Goal: Task Accomplishment & Management: Manage account settings

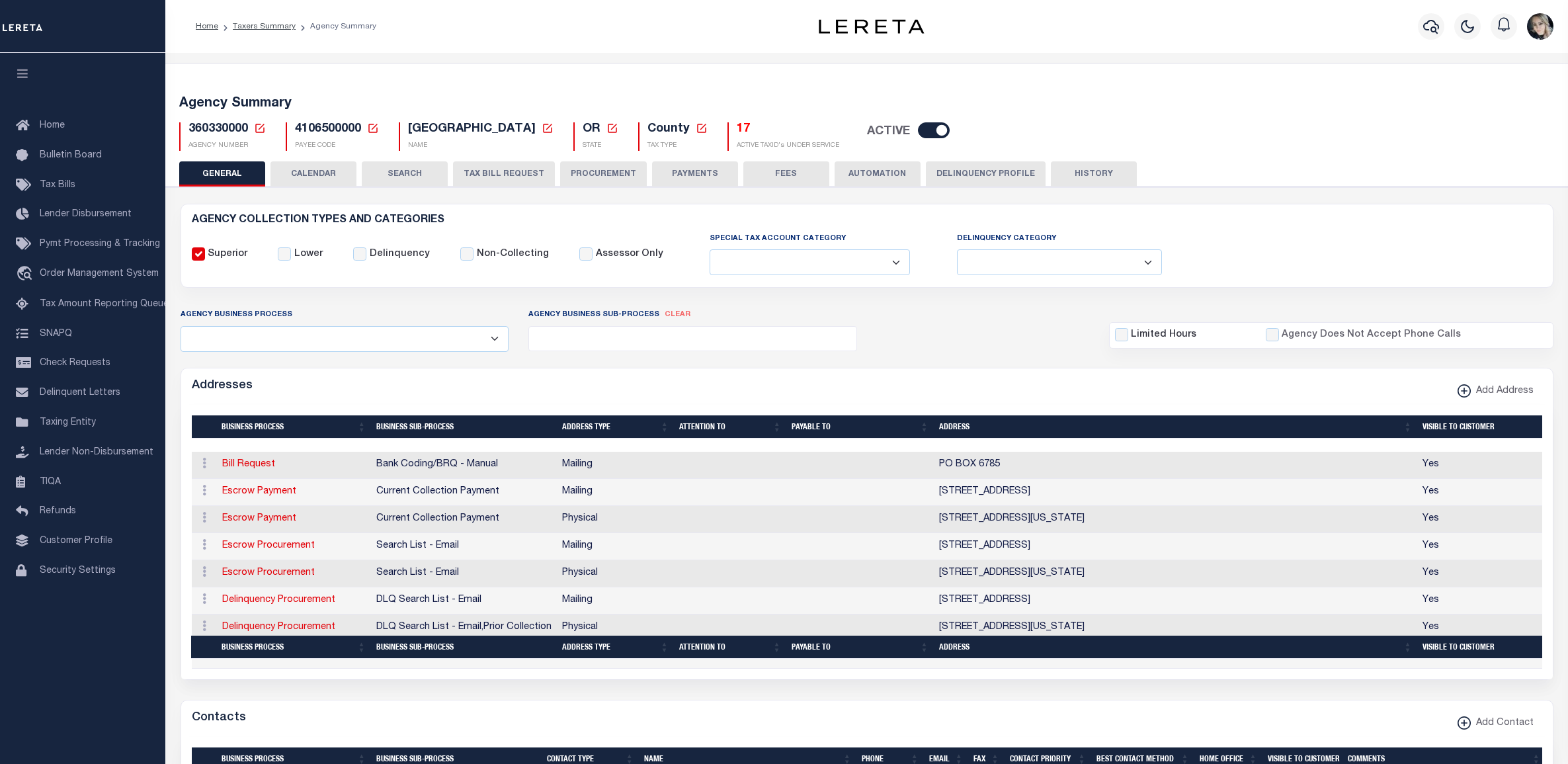
select select
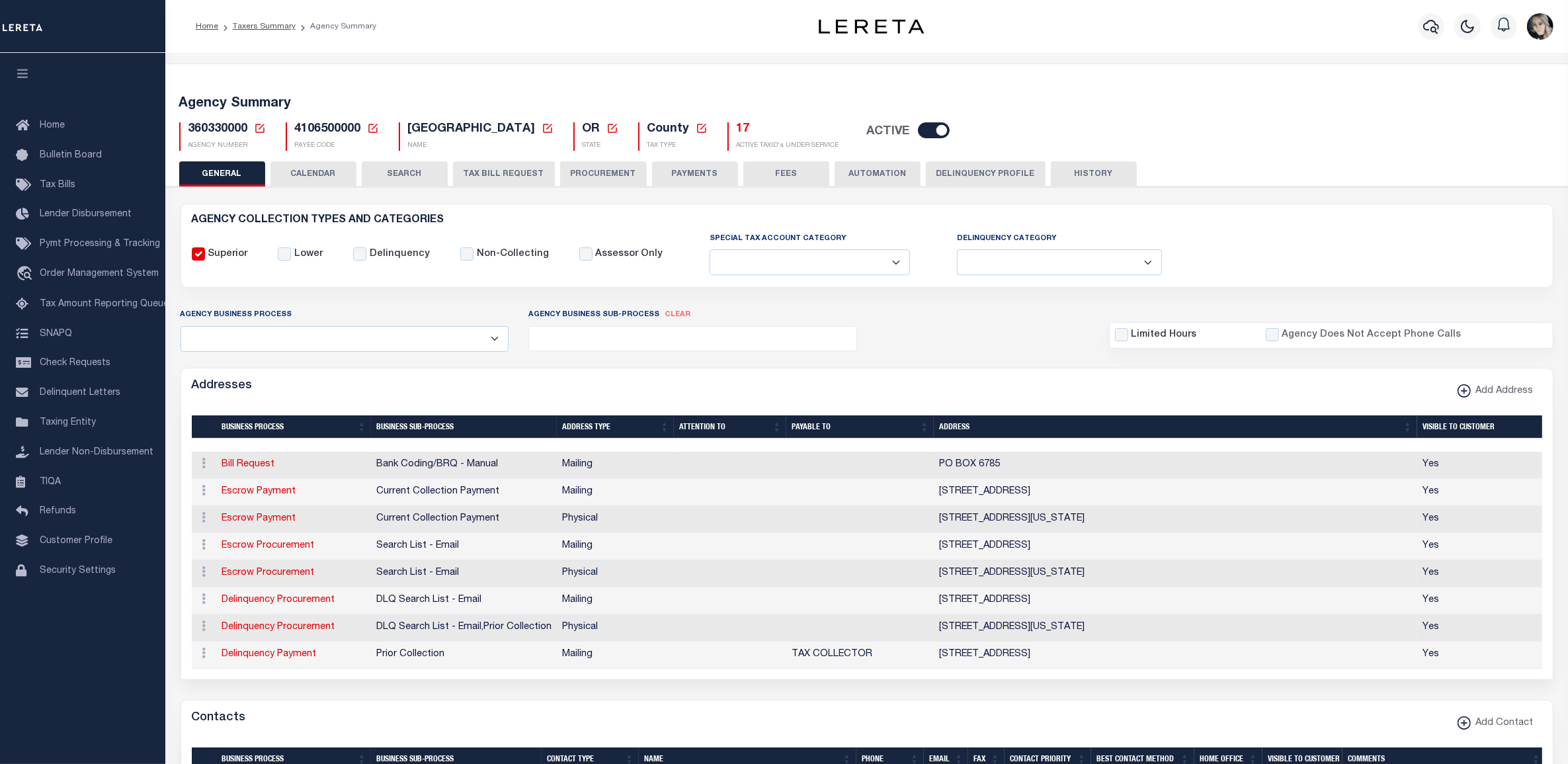
click at [266, 129] on div "360330000 Agency Number Edit Cancel Ok New Agency Number Cancel Ok AGENCY NUMBER" at bounding box center [223, 136] width 107 height 28
click at [249, 126] on h5 "360330000 Agency Number Edit Cancel Ok Cancel Ok" at bounding box center [227, 130] width 77 height 15
click at [257, 126] on icon at bounding box center [260, 128] width 12 height 12
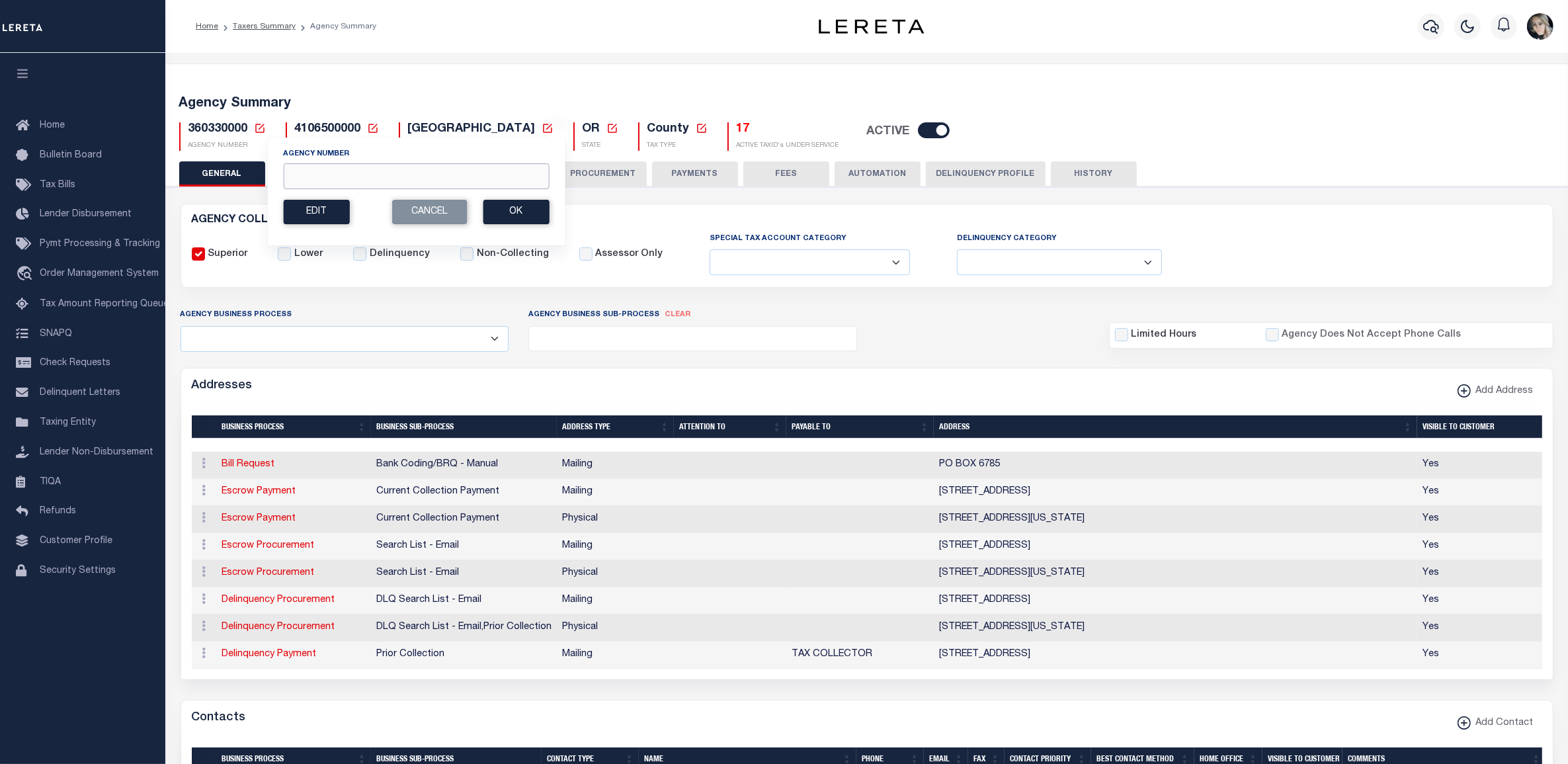
click at [360, 168] on input "Agency Number" at bounding box center [416, 176] width 266 height 26
paste input "421014918"
type input "421014918"
click at [501, 209] on button "Ok" at bounding box center [515, 211] width 66 height 24
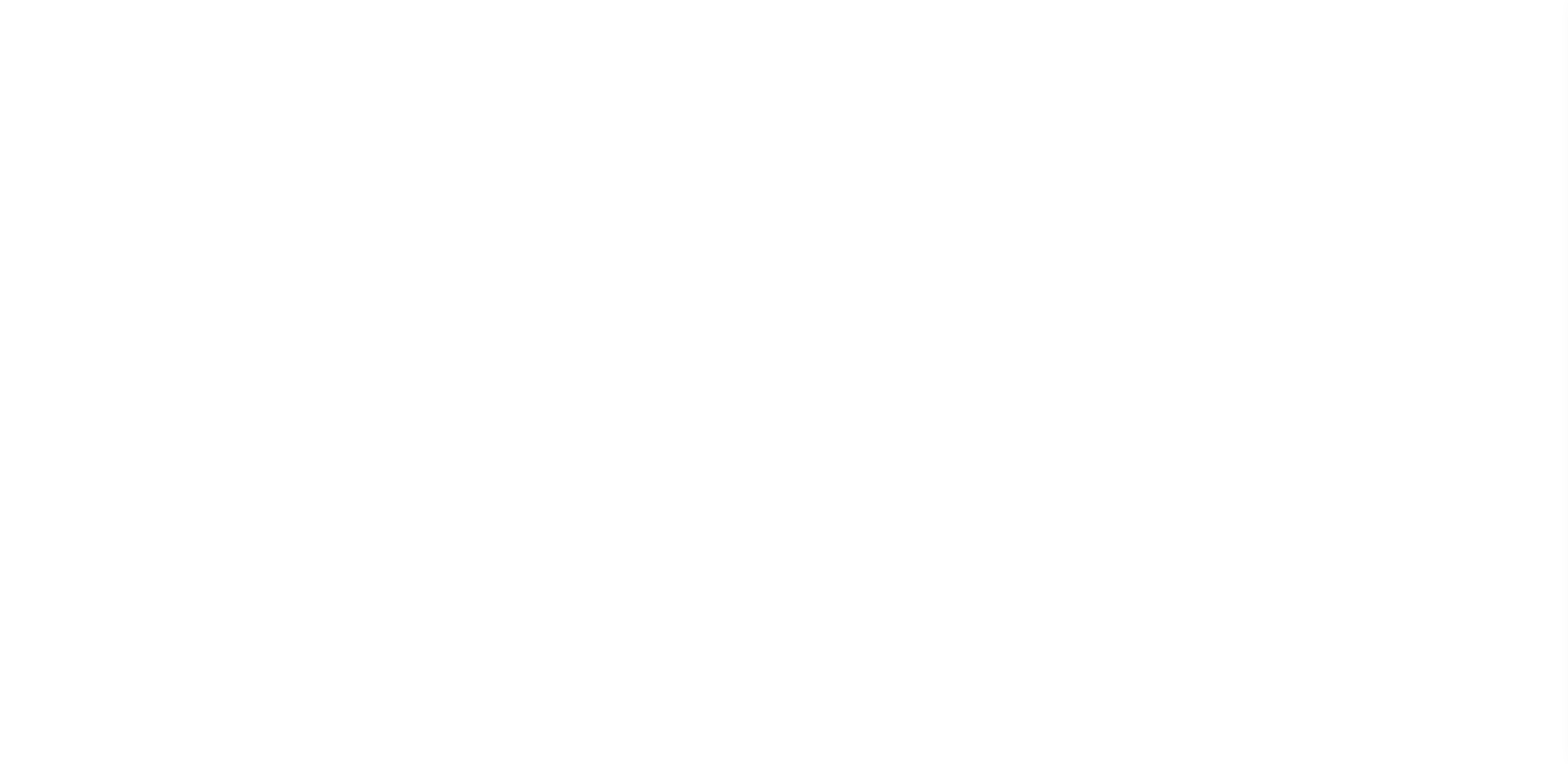
select select
checkbox input "false"
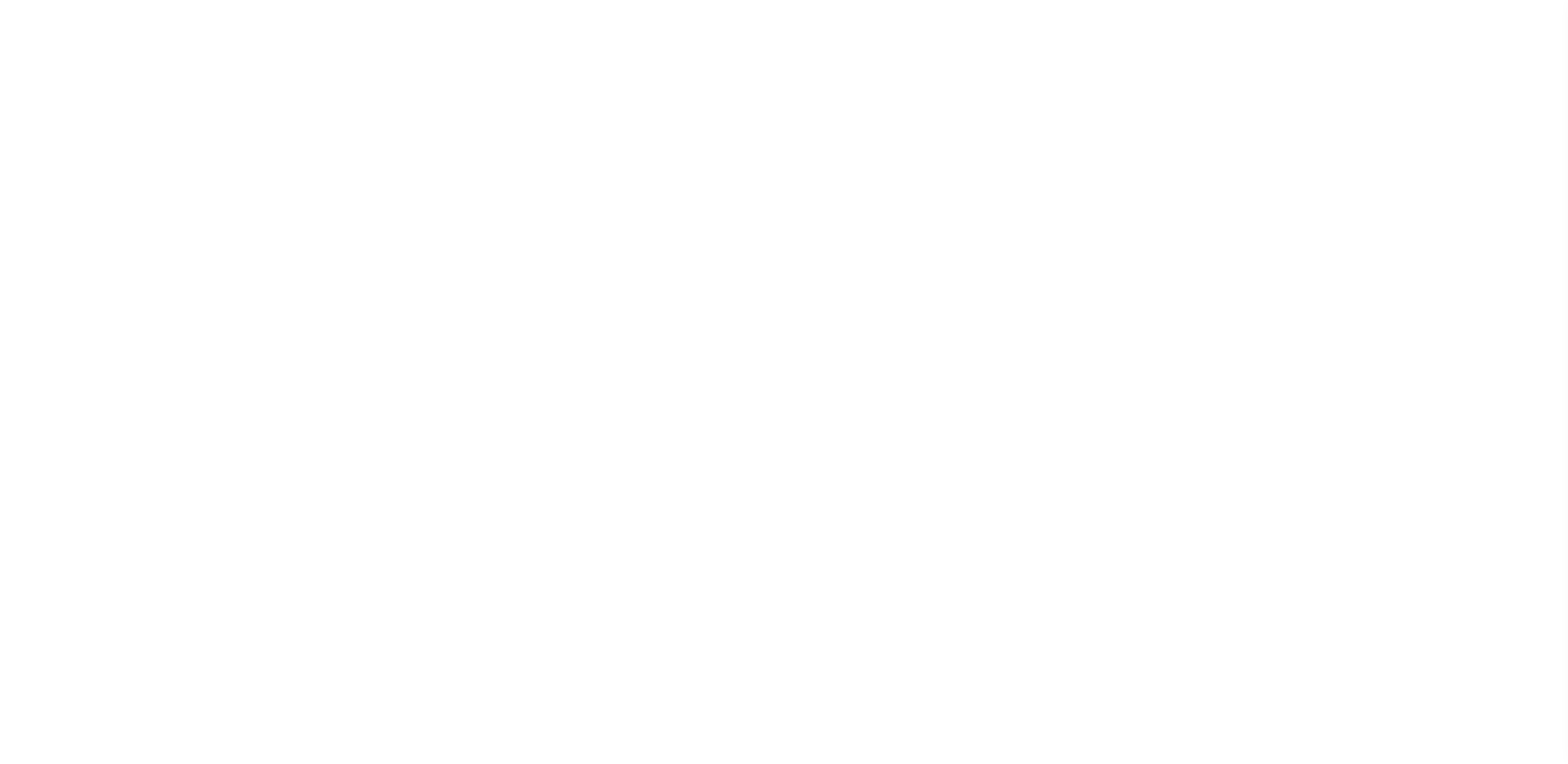
select select "1"
checkbox input "false"
type input "4820121039"
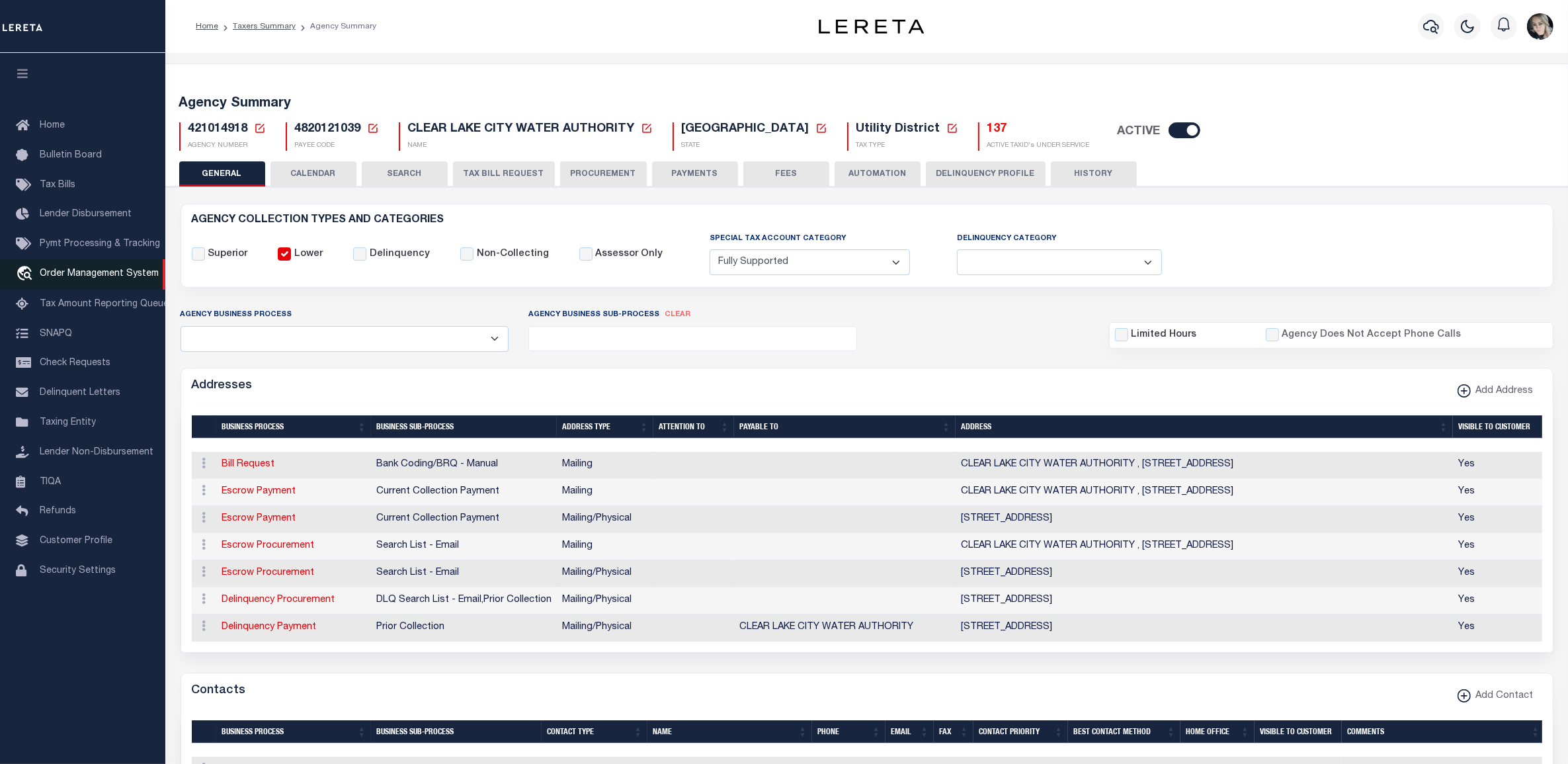
drag, startPoint x: 498, startPoint y: 177, endPoint x: 126, endPoint y: 275, distance: 384.7
click at [498, 177] on button "TAX BILL REQUEST" at bounding box center [504, 174] width 102 height 25
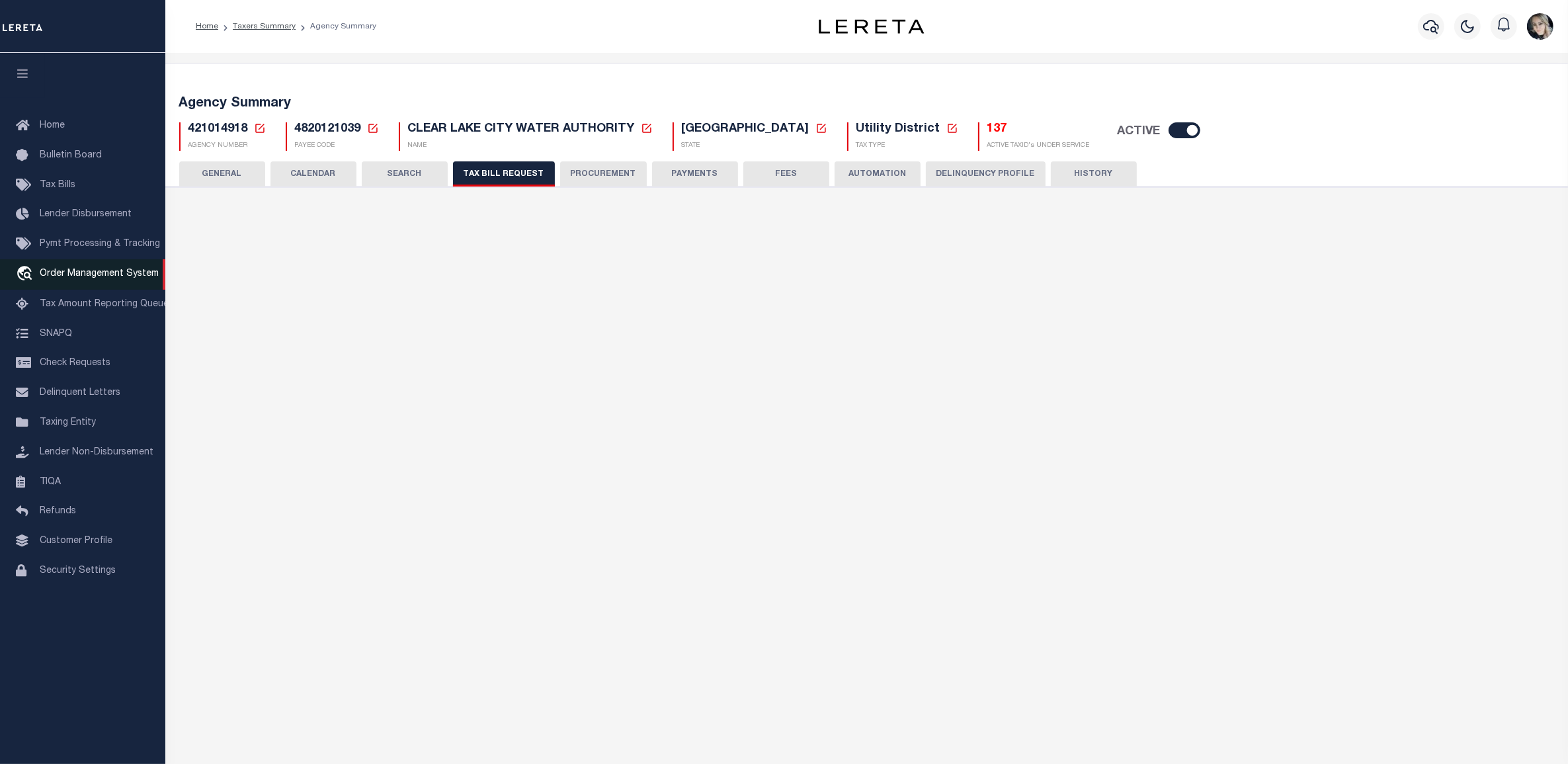
select select "22"
select select "true"
select select "13"
select select "1"
type input "8888"
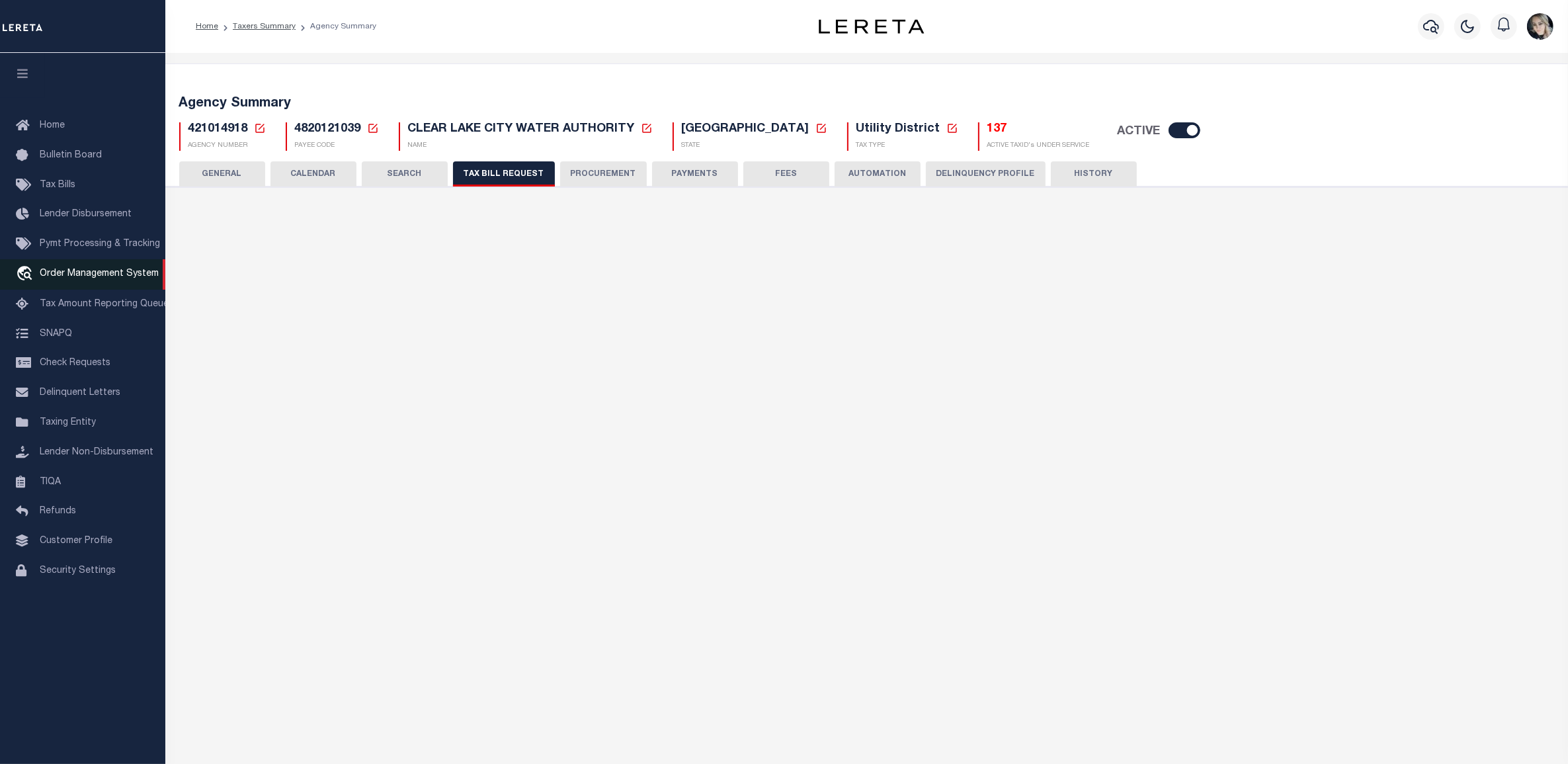
select select
select select "4800143000"
select select "2"
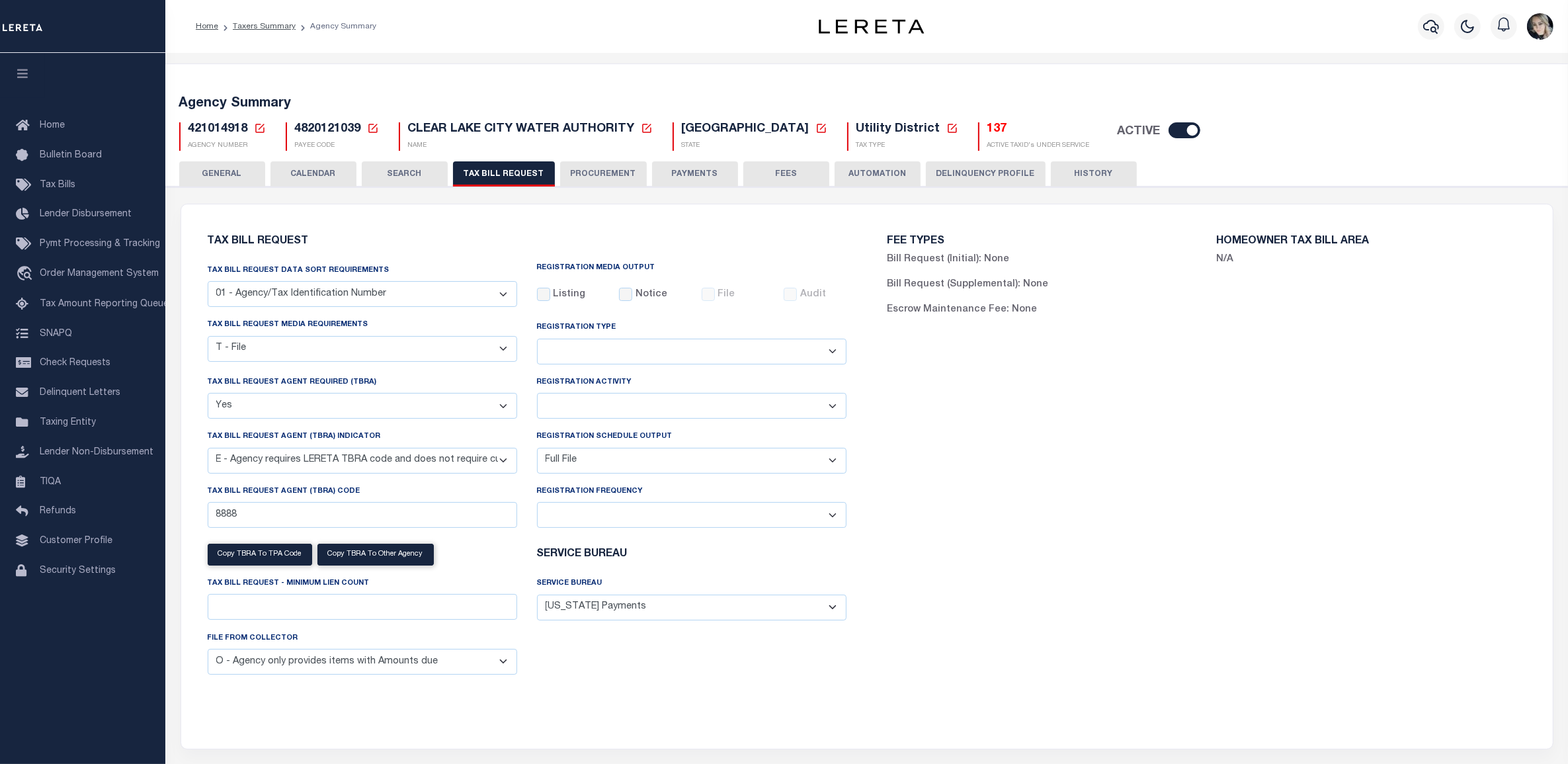
click at [262, 129] on icon at bounding box center [260, 128] width 12 height 12
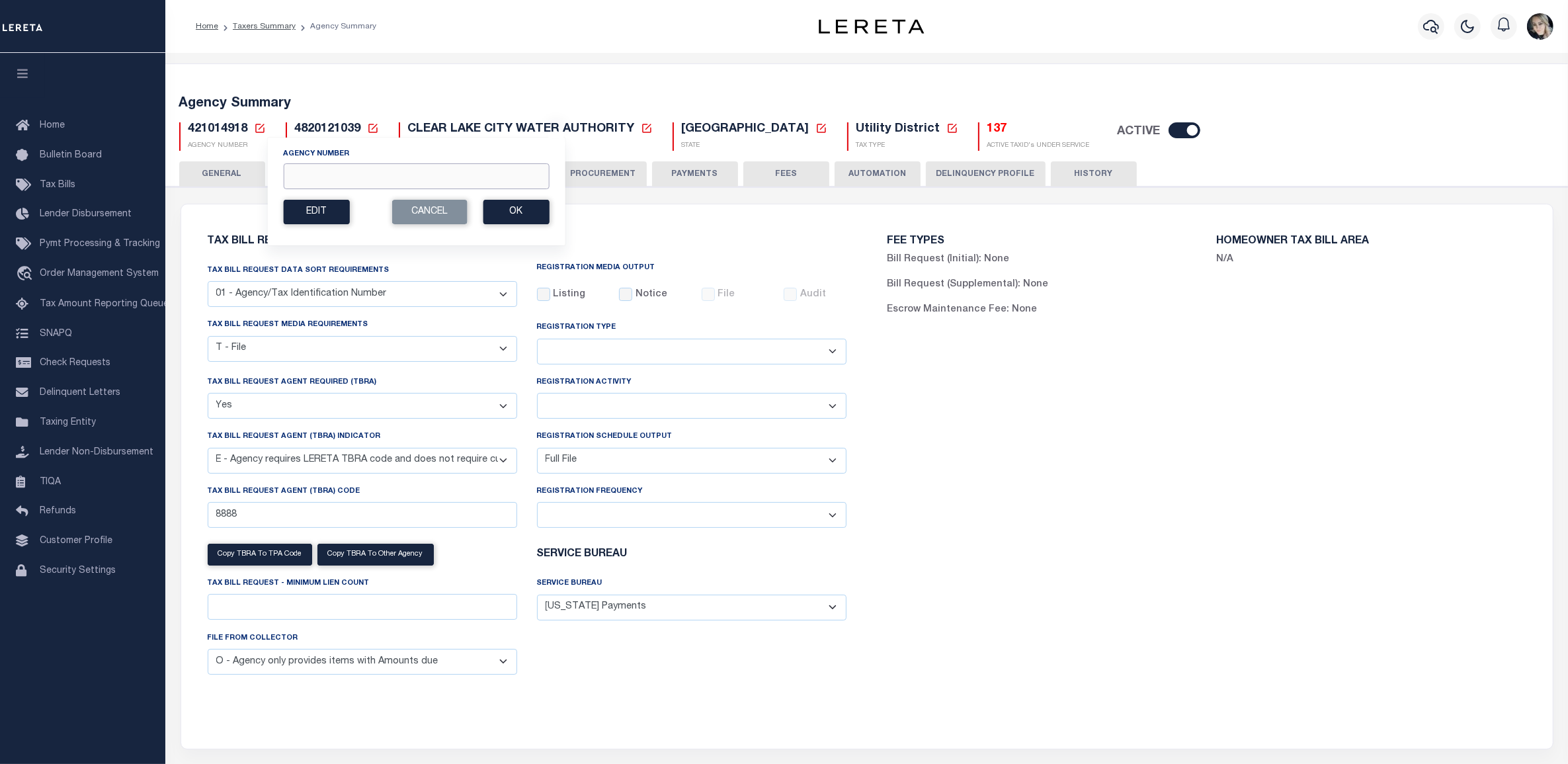
click at [302, 179] on input "Agency Number" at bounding box center [416, 176] width 266 height 26
paste input "421010602"
type input "421010602"
click at [504, 215] on button "Ok" at bounding box center [515, 211] width 66 height 24
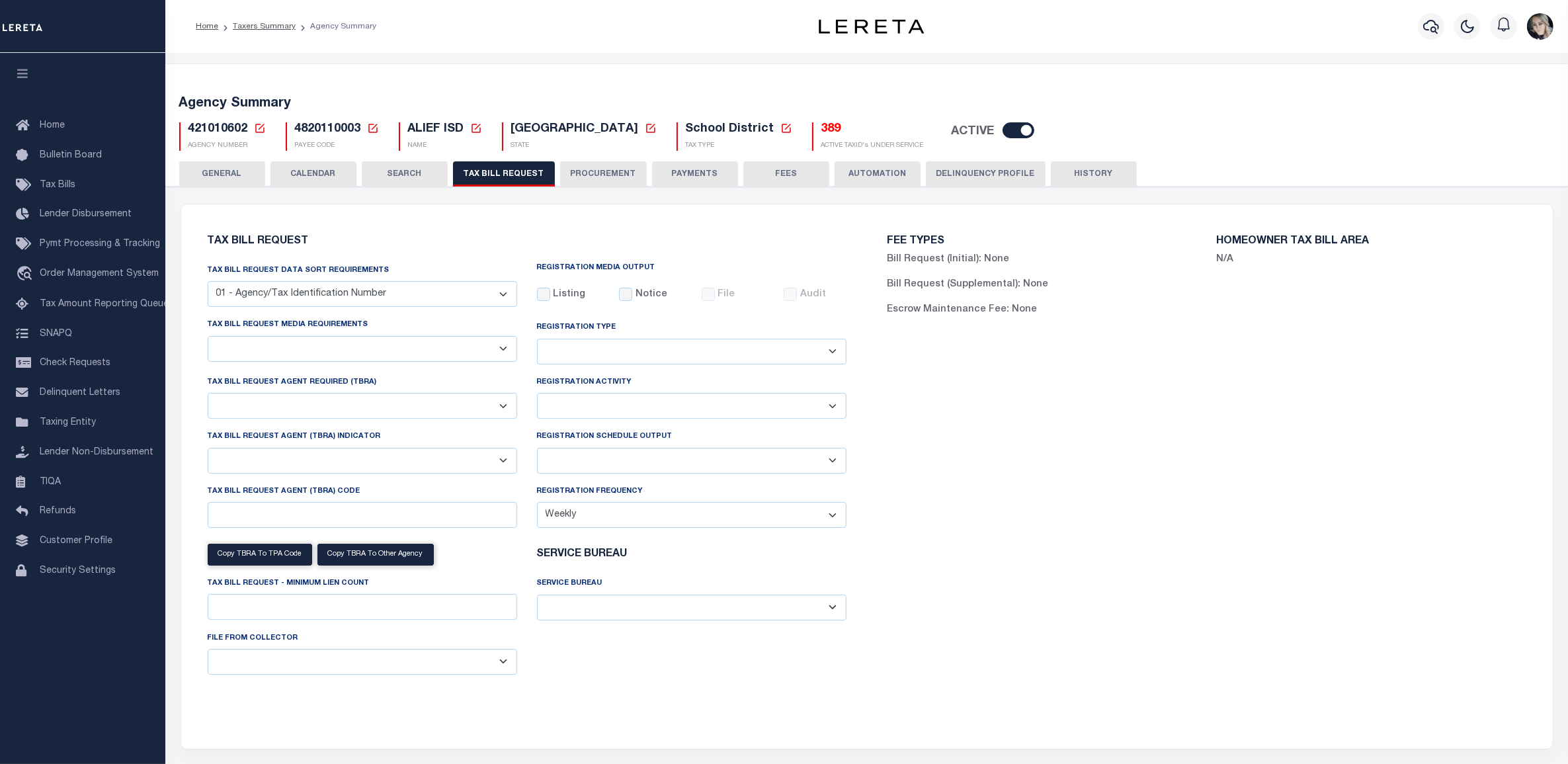
checkbox input "false"
select select "22"
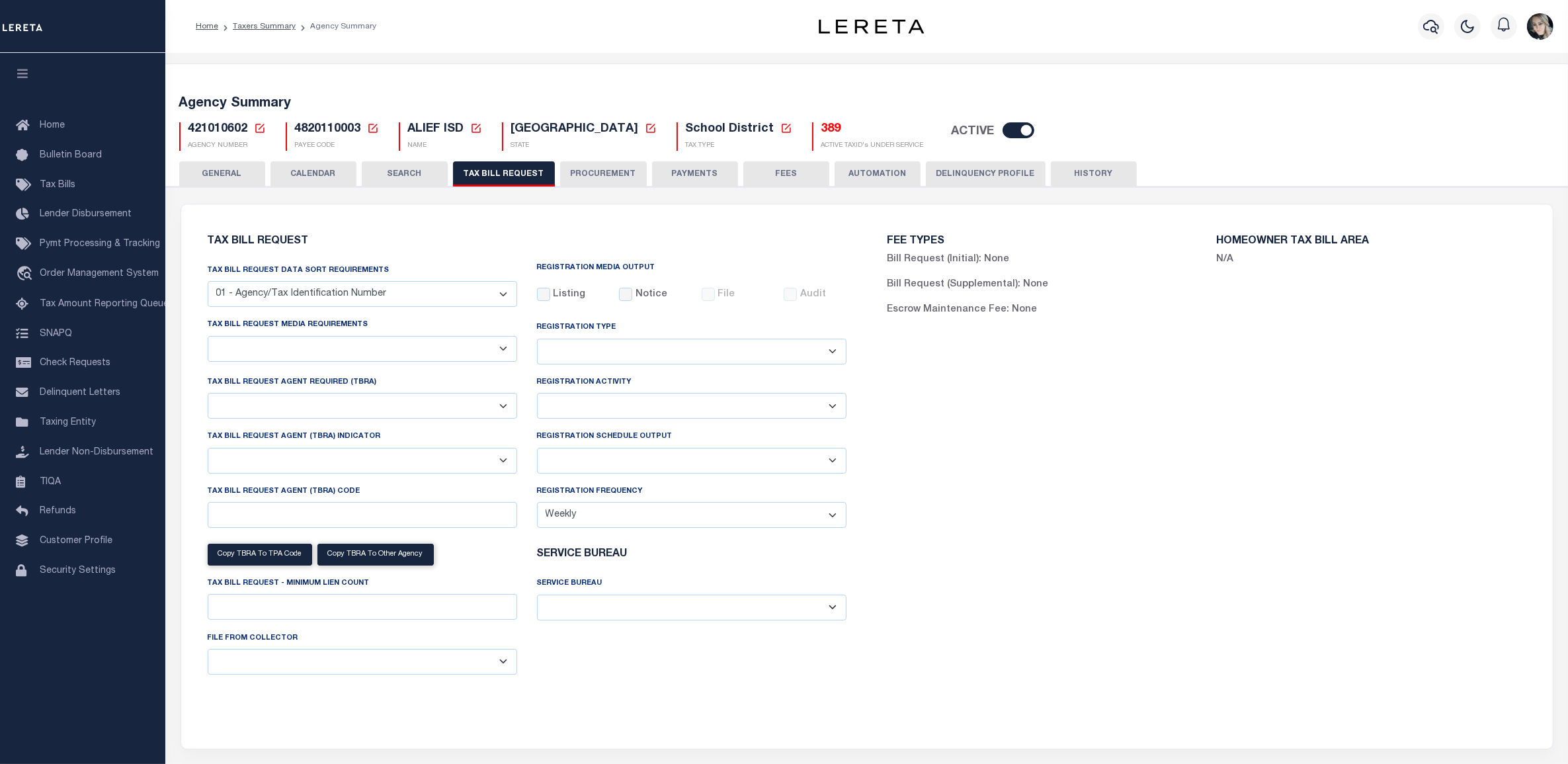
select select "true"
select select "14"
select select
select select "4800143000"
select select "2"
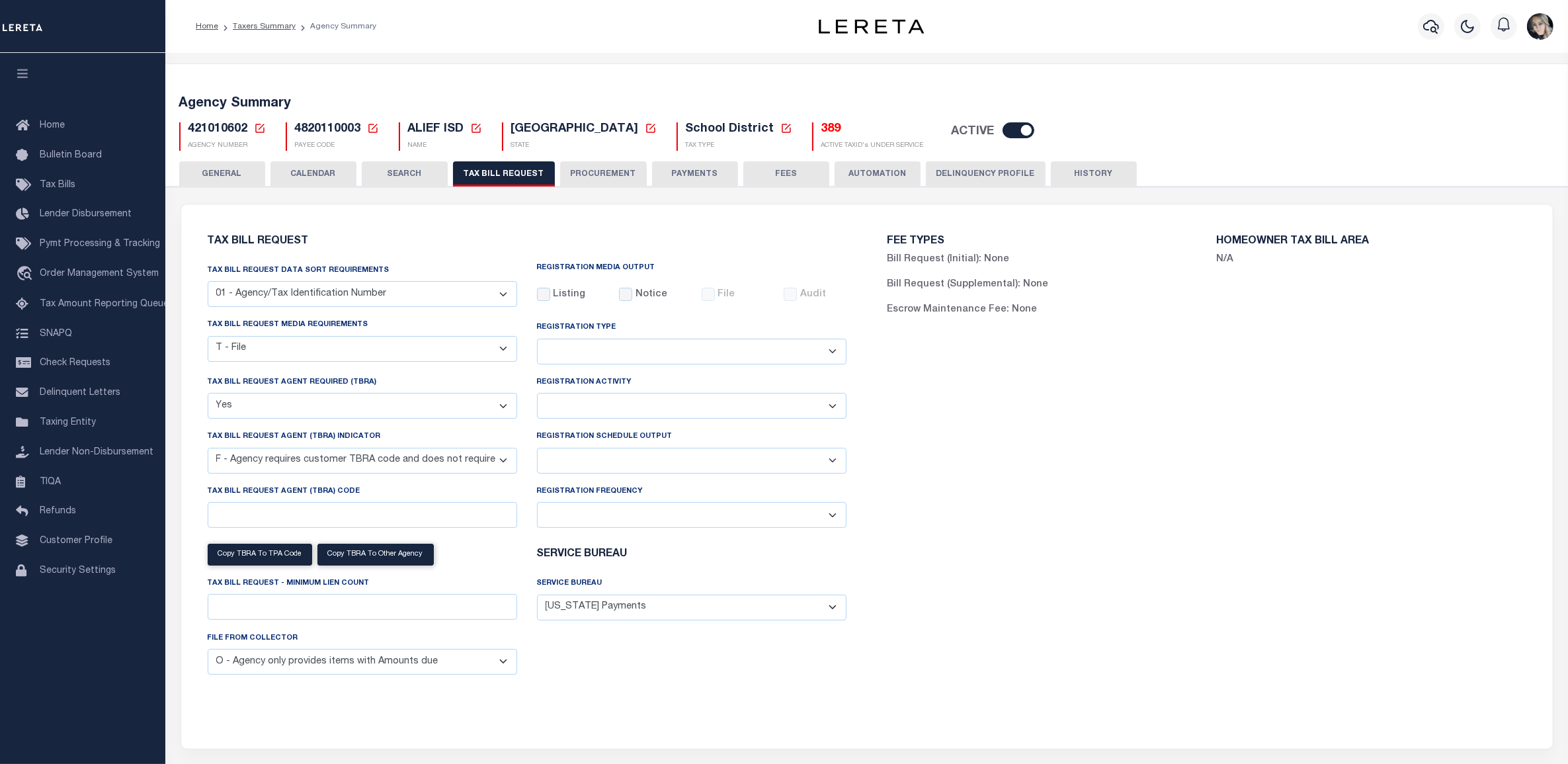
click at [597, 461] on select "Delta File Full File" at bounding box center [691, 461] width 309 height 26
select select "1"
click at [537, 450] on select "Delta File Full File" at bounding box center [691, 461] width 309 height 26
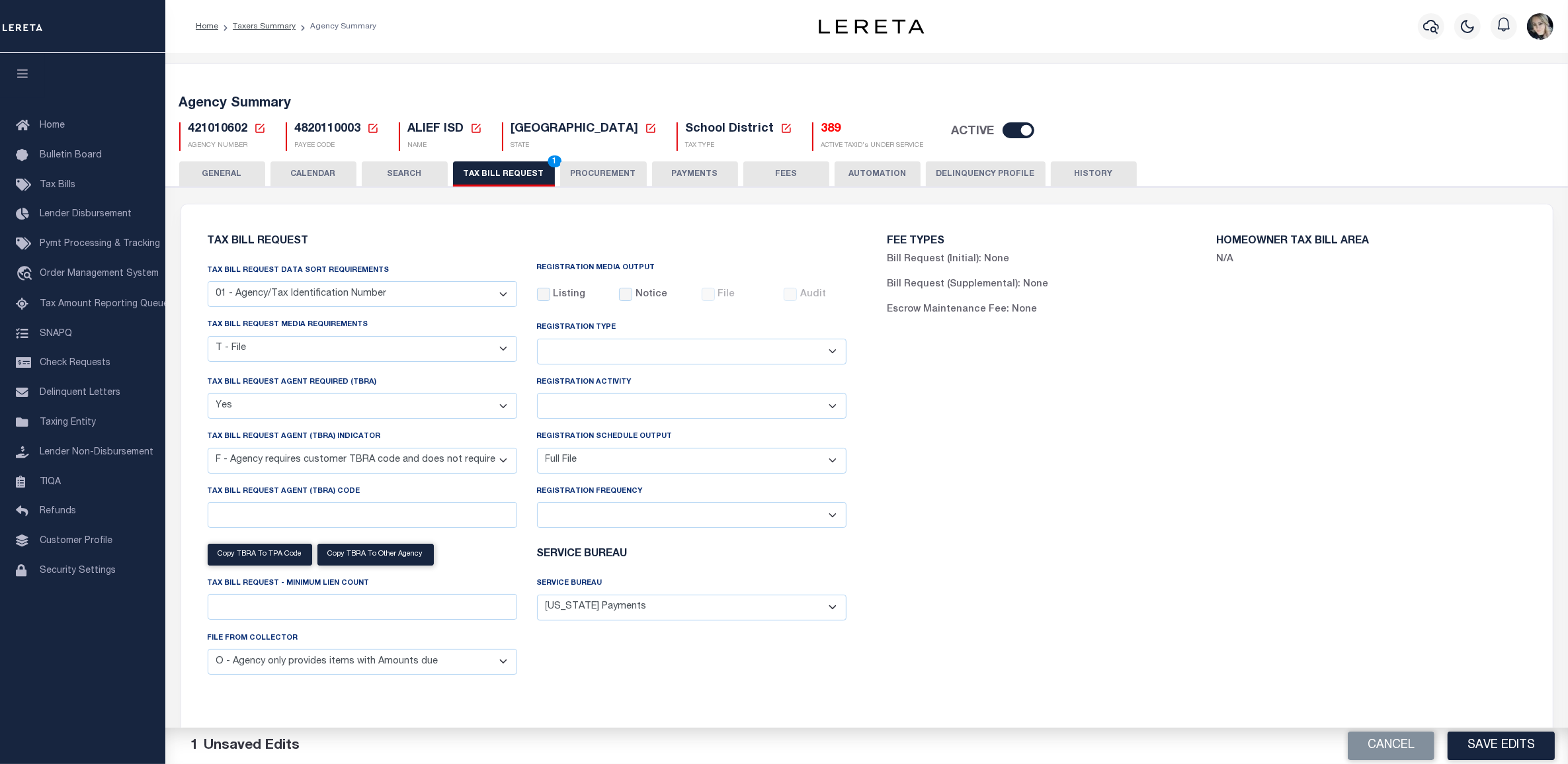
click at [1153, 650] on div "FEE TYPES Bill Request (Initial): None Bill Request (Supplemental): None Escrow…" at bounding box center [1207, 469] width 680 height 497
click at [1473, 751] on button "Save Edits" at bounding box center [1501, 745] width 107 height 28
click at [507, 170] on button "TAX BILL REQUEST 1" at bounding box center [504, 174] width 102 height 25
click at [1476, 741] on button "Save Edits" at bounding box center [1501, 745] width 107 height 28
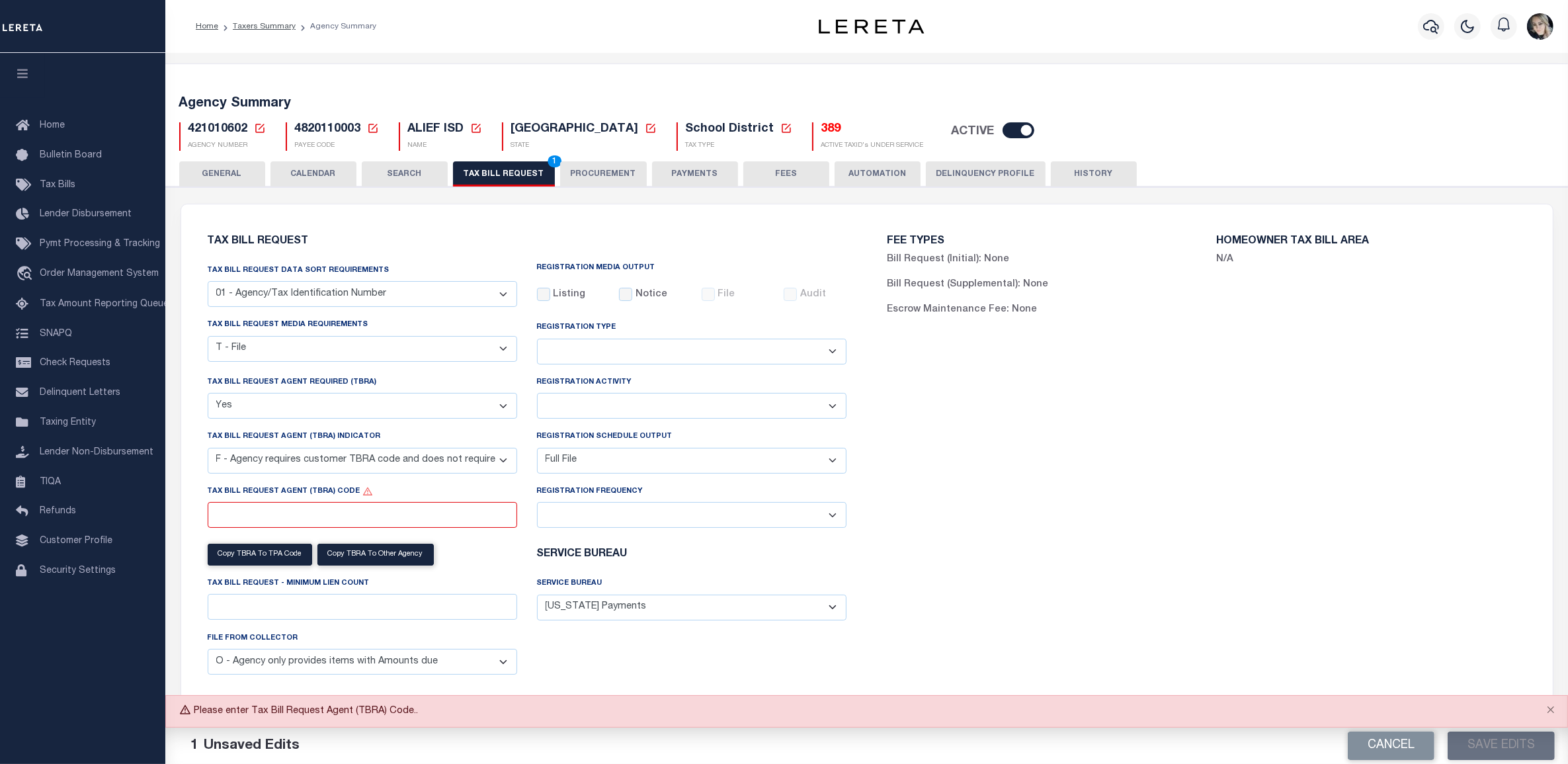
click at [220, 412] on select "Yes No" at bounding box center [362, 406] width 309 height 26
select select "false"
click at [208, 395] on select "Yes No" at bounding box center [362, 406] width 309 height 26
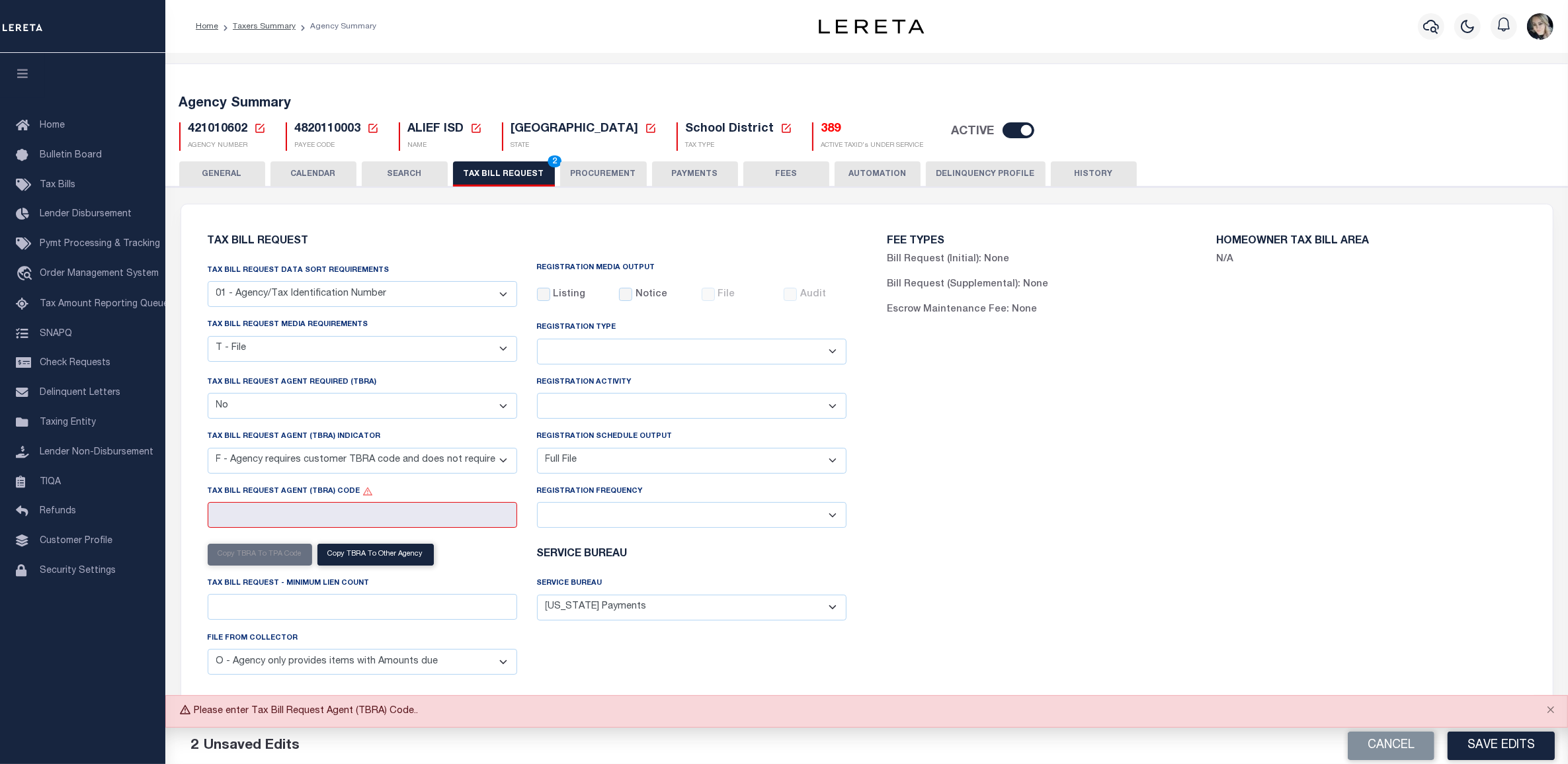
click at [1497, 745] on button "Save Edits" at bounding box center [1501, 745] width 107 height 28
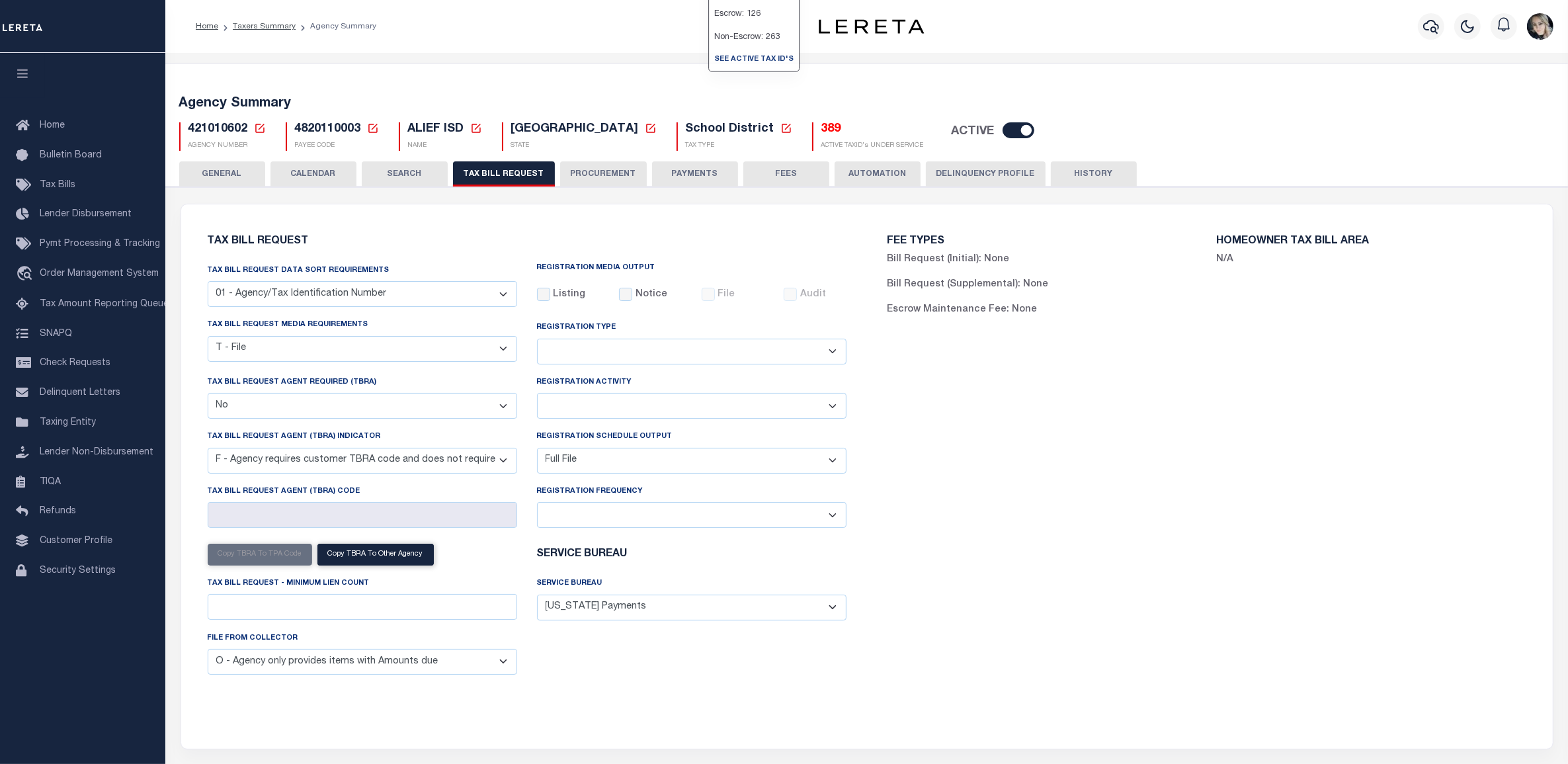
click at [821, 130] on h5 "389" at bounding box center [872, 130] width 102 height 15
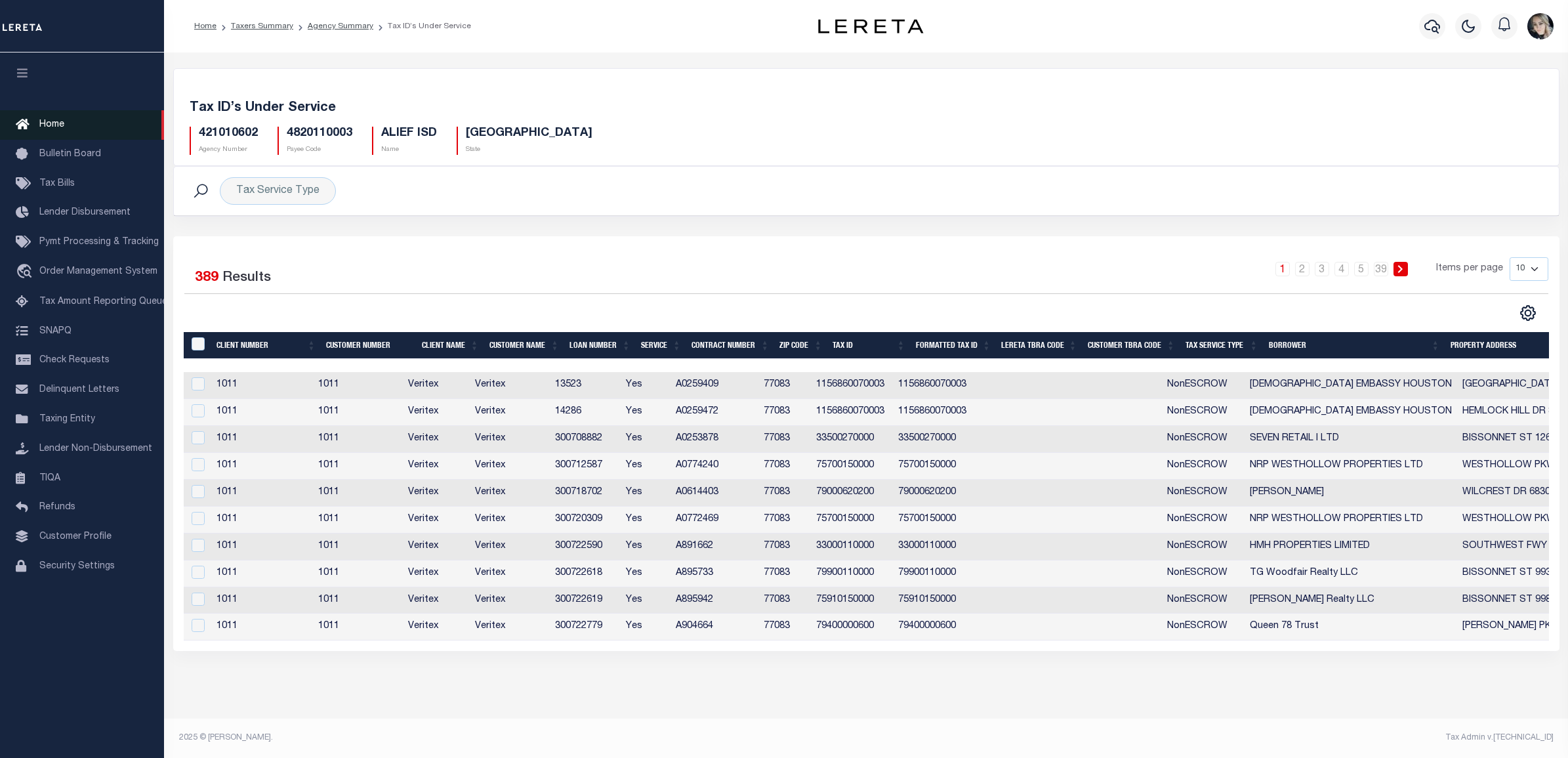
click at [50, 124] on span "Home" at bounding box center [52, 124] width 25 height 9
